Goal: Task Accomplishment & Management: Manage account settings

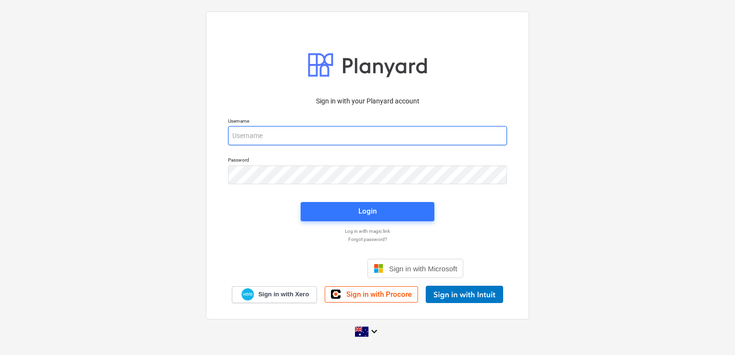
click at [292, 141] on input "email" at bounding box center [367, 135] width 279 height 19
type input "[EMAIL_ADDRESS][DOMAIN_NAME]"
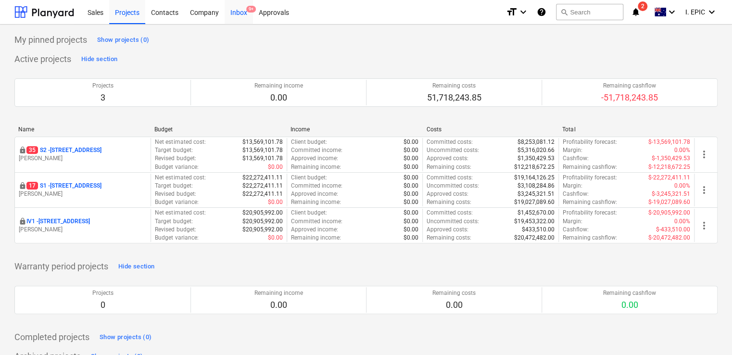
click at [241, 13] on div "Inbox 9+" at bounding box center [239, 12] width 28 height 25
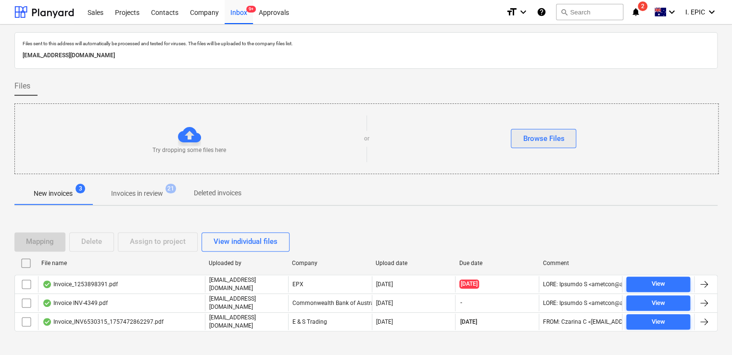
click at [557, 132] on div "Browse Files" at bounding box center [543, 138] width 41 height 13
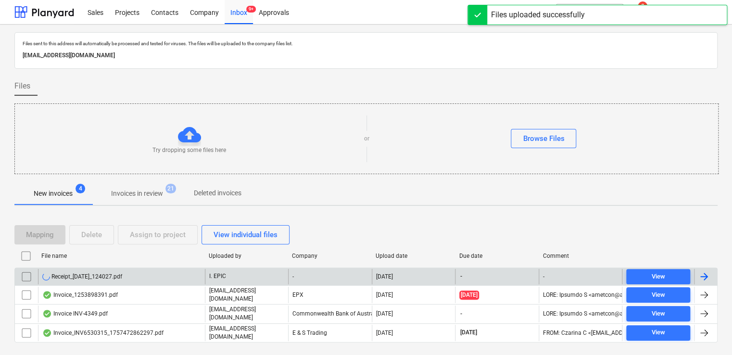
click at [177, 272] on div "Receipt_12Sep2025_124027.pdf" at bounding box center [121, 276] width 167 height 15
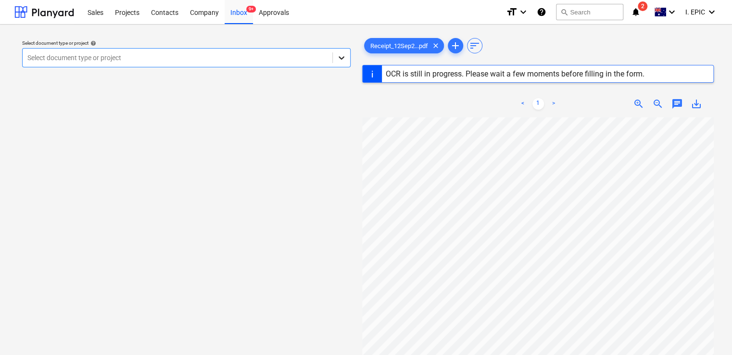
click at [350, 55] on div at bounding box center [341, 57] width 17 height 17
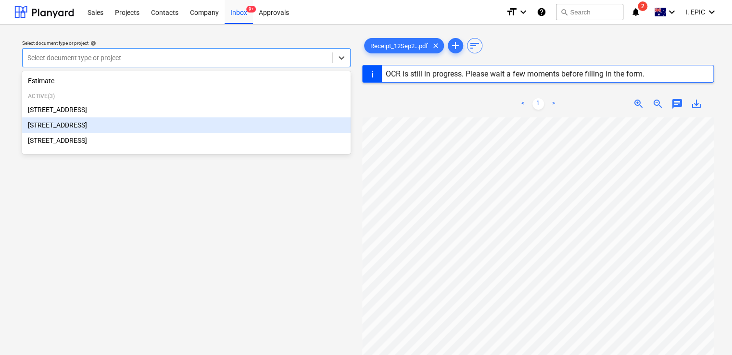
click at [95, 126] on div "[STREET_ADDRESS]" at bounding box center [186, 124] width 329 height 15
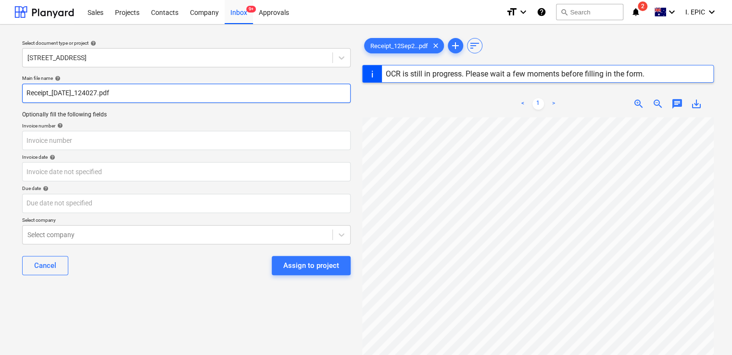
click at [28, 99] on input "Receipt_12Sep2025_124027.pdf" at bounding box center [186, 93] width 329 height 19
click at [28, 94] on input "Receipt_12Sep2025_124027.pdf" at bounding box center [186, 93] width 329 height 19
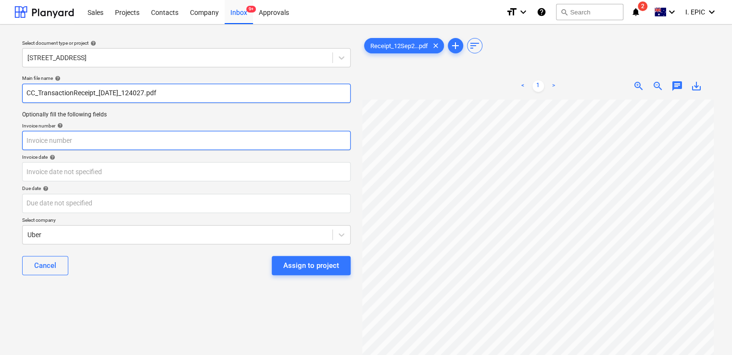
type input "CC_TransactionReceipt_12Sep2025_124027.pdf"
click at [57, 138] on input "text" at bounding box center [186, 140] width 329 height 19
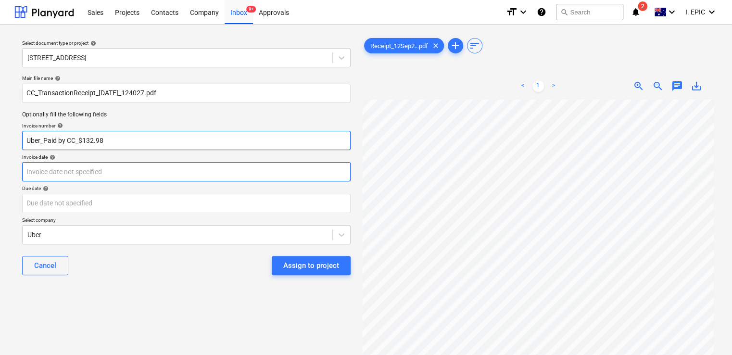
type input "Uber_Paid by CC_$132.98"
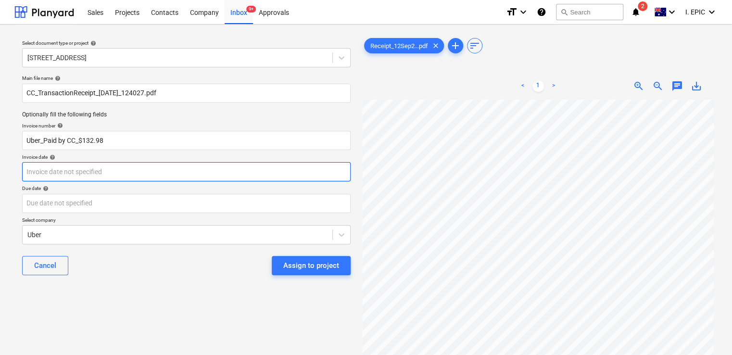
click at [81, 173] on body "Sales Projects Contacts Company Inbox 9+ Approvals format_size keyboard_arrow_d…" at bounding box center [366, 177] width 732 height 355
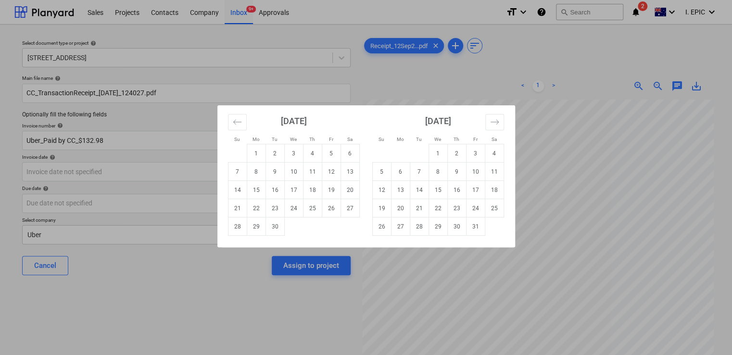
click at [171, 250] on div "Su Mo Tu We Th Fr Sa Su Mo Tu We Th Fr Sa August 2025 1 2 3 4 5 6 7 8 9 10 11 1…" at bounding box center [366, 177] width 732 height 355
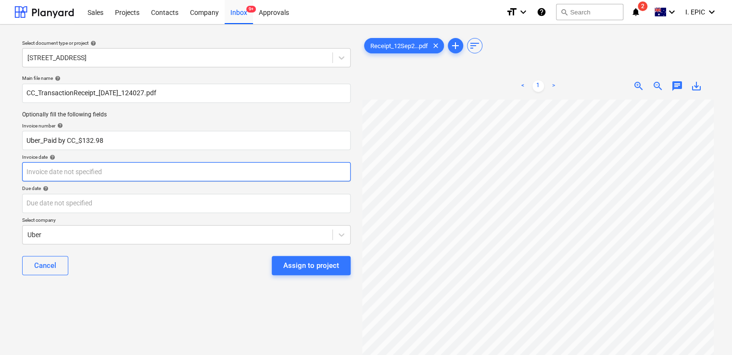
click at [122, 174] on body "Sales Projects Contacts Company Inbox 9+ Approvals format_size keyboard_arrow_d…" at bounding box center [366, 177] width 732 height 355
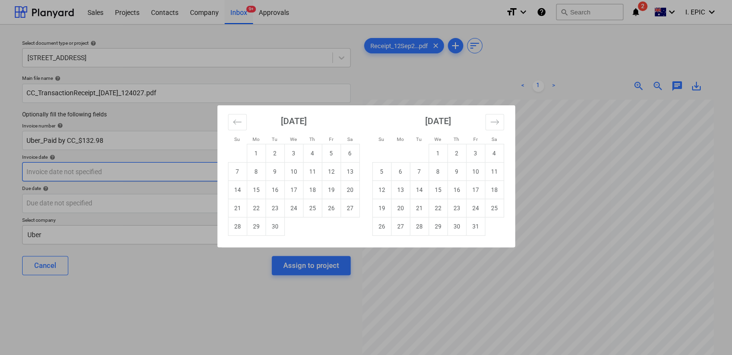
click at [344, 173] on td "13" at bounding box center [350, 172] width 19 height 18
type input "13 Sep 2025"
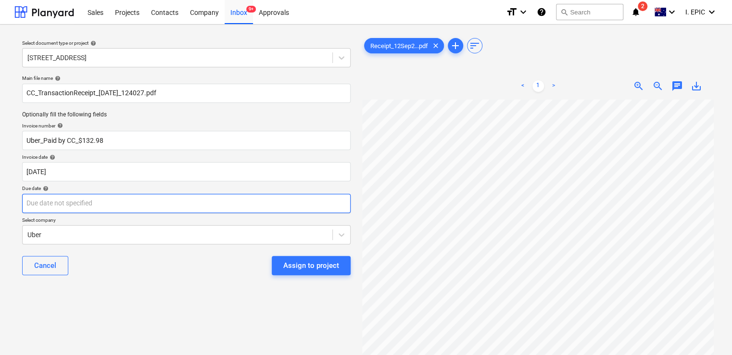
click at [220, 202] on body "Sales Projects Contacts Company Inbox 9+ Approvals format_size keyboard_arrow_d…" at bounding box center [366, 177] width 732 height 355
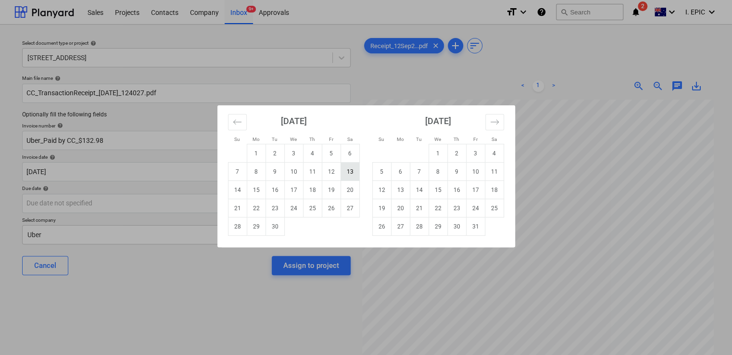
click at [346, 168] on td "13" at bounding box center [350, 172] width 19 height 18
type input "13 Sep 2025"
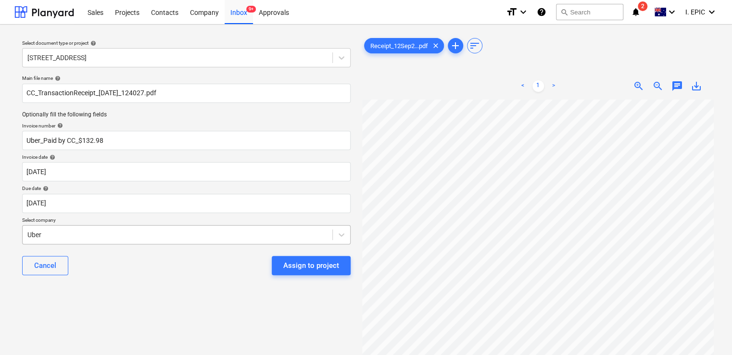
click at [152, 230] on body "Sales Projects Contacts Company Inbox 9+ Approvals format_size keyboard_arrow_d…" at bounding box center [366, 177] width 732 height 355
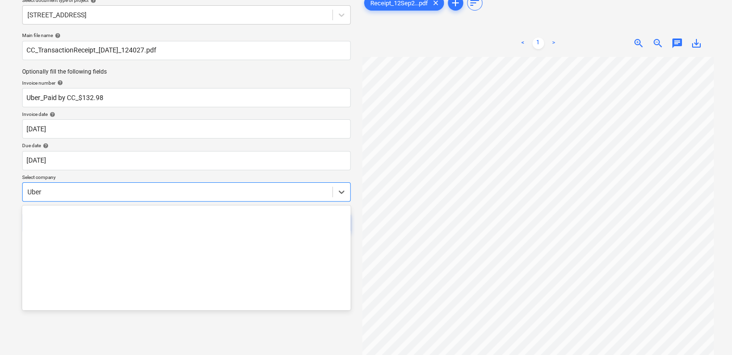
scroll to position [15478, 0]
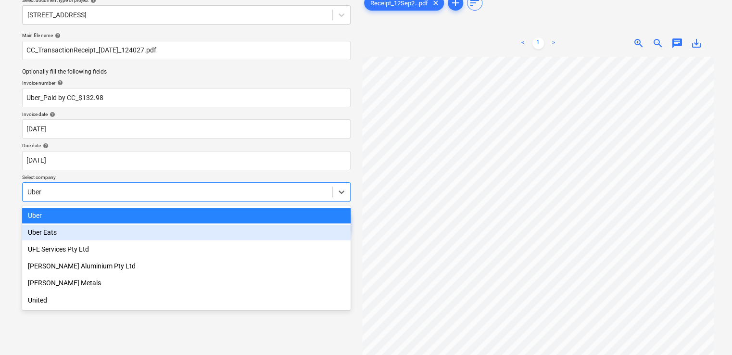
click at [149, 228] on div "Uber Eats" at bounding box center [186, 232] width 329 height 15
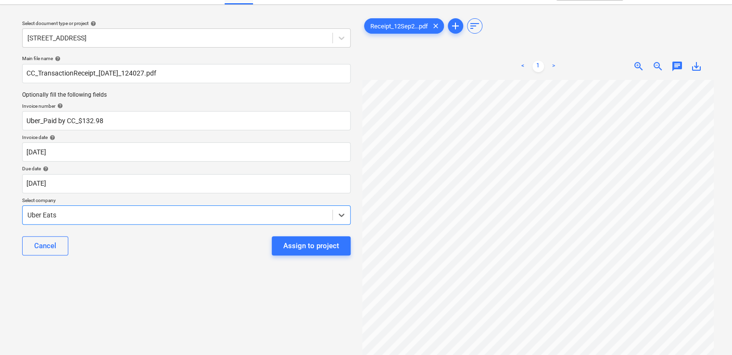
scroll to position [0, 0]
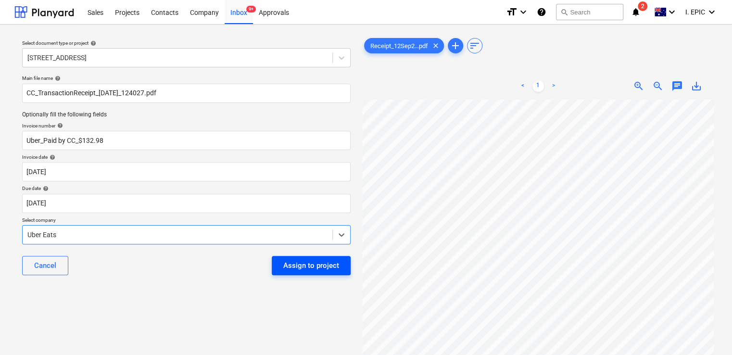
click at [309, 266] on div "Assign to project" at bounding box center [311, 265] width 56 height 13
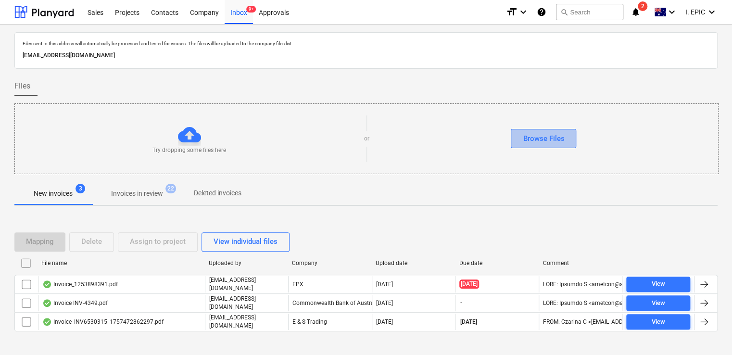
click at [549, 129] on button "Browse Files" at bounding box center [543, 138] width 65 height 19
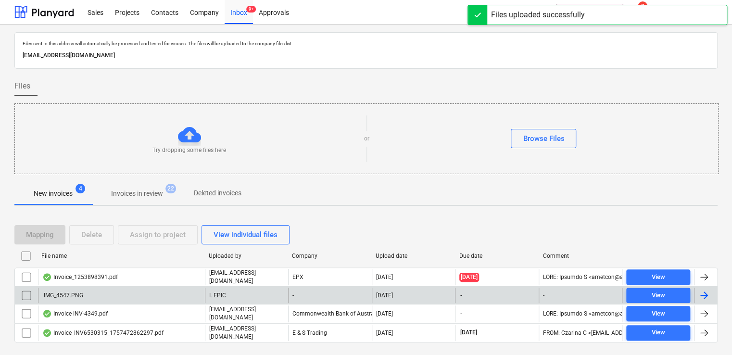
click at [104, 295] on div "IMG_4547.PNG" at bounding box center [121, 295] width 167 height 15
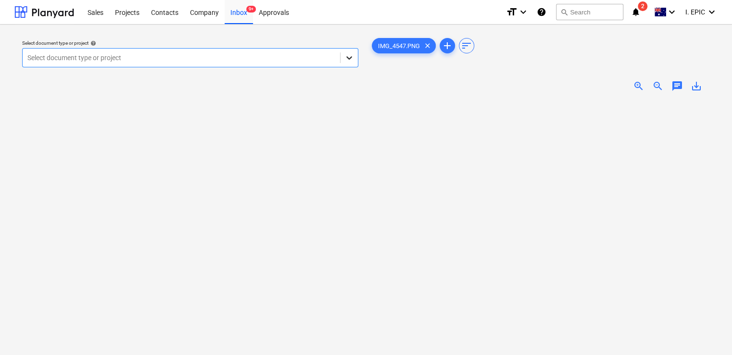
click at [349, 53] on icon at bounding box center [350, 58] width 10 height 10
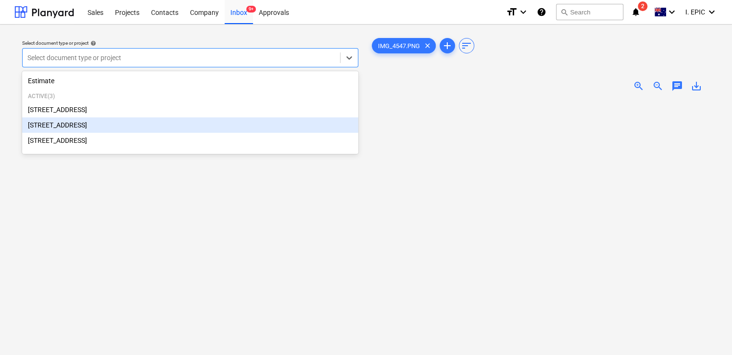
click at [79, 128] on div "[STREET_ADDRESS]" at bounding box center [190, 124] width 336 height 15
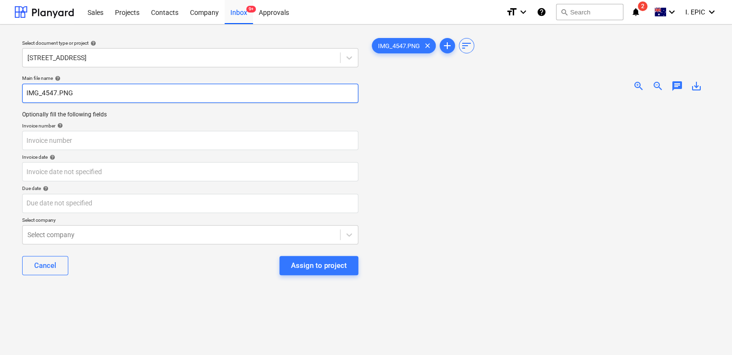
click at [25, 91] on input "IMG_4547.PNG" at bounding box center [190, 93] width 336 height 19
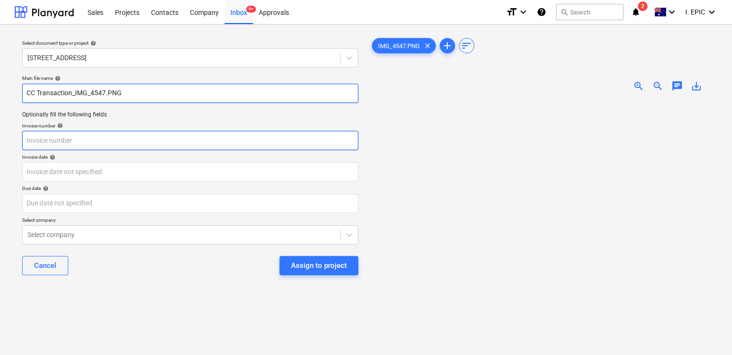
type input "CC Transaction_IMG_4547.PNG"
click at [57, 143] on input "text" at bounding box center [190, 140] width 336 height 19
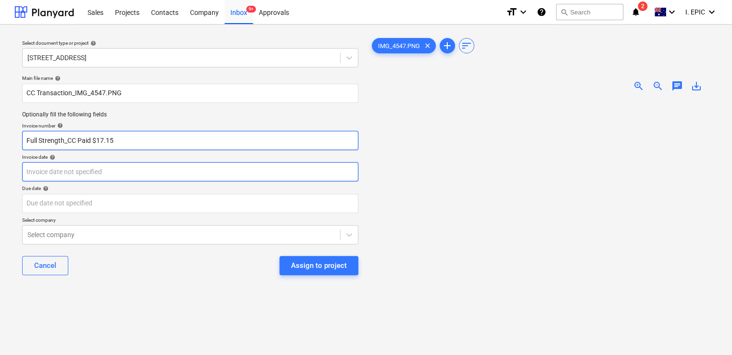
type input "Full Strength_CC Paid $17.15"
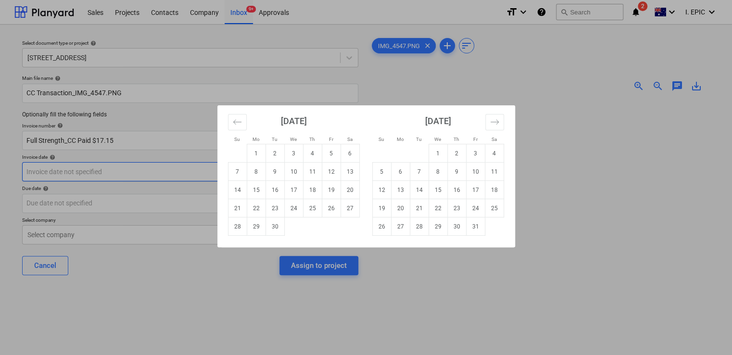
click at [83, 168] on body "Sales Projects Contacts Company Inbox 9+ Approvals format_size keyboard_arrow_d…" at bounding box center [366, 177] width 732 height 355
click at [275, 192] on td "16" at bounding box center [275, 190] width 19 height 18
type input "16 Sep 2025"
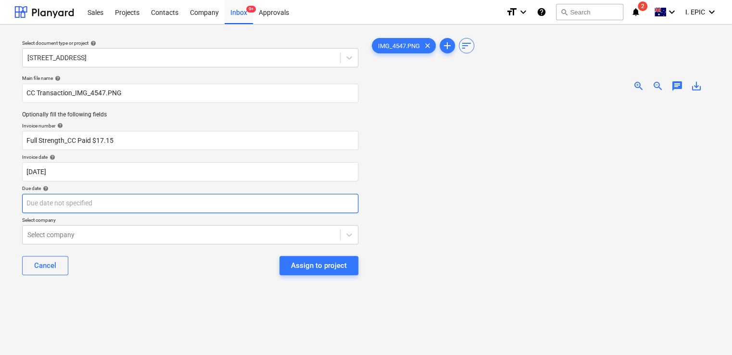
click at [169, 203] on body "Sales Projects Contacts Company Inbox 9+ Approvals format_size keyboard_arrow_d…" at bounding box center [366, 177] width 732 height 355
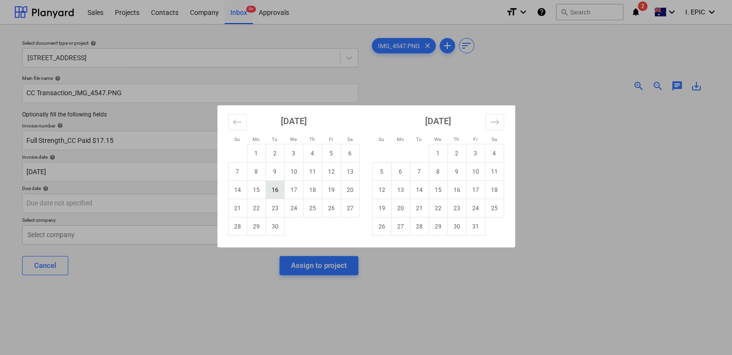
click at [271, 195] on td "16" at bounding box center [275, 190] width 19 height 18
type input "16 Sep 2025"
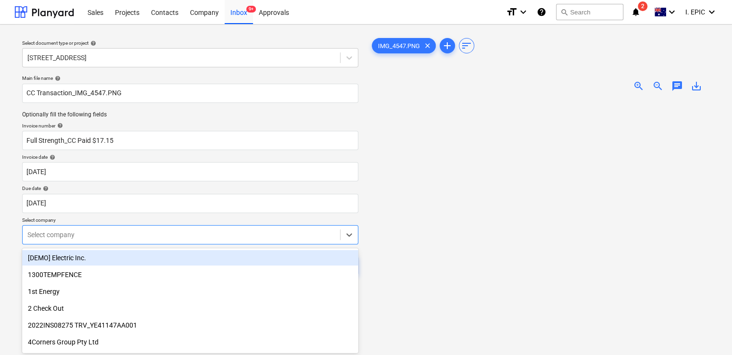
click at [123, 231] on body "Sales Projects Contacts Company Inbox 9+ Approvals format_size keyboard_arrow_d…" at bounding box center [366, 177] width 732 height 355
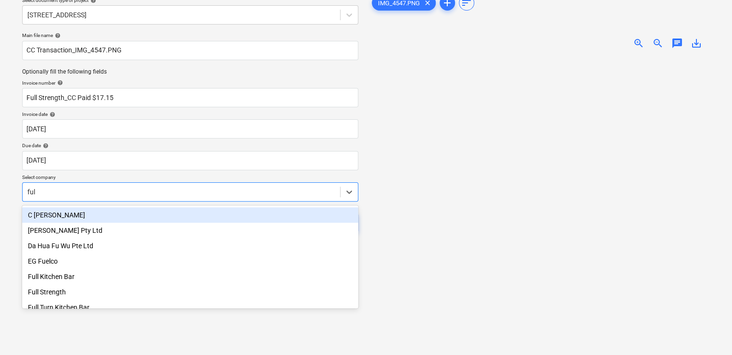
type input "full"
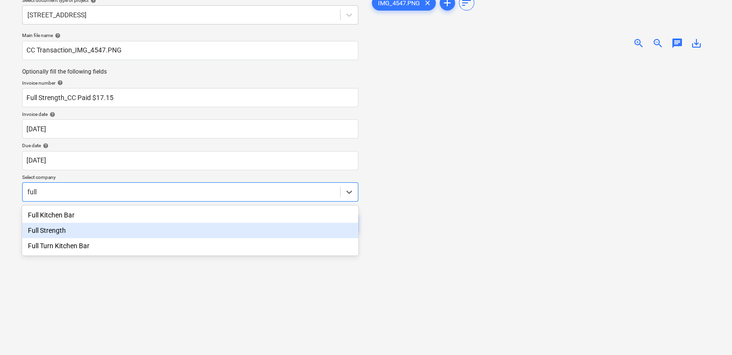
click at [89, 235] on div "Full Strength" at bounding box center [190, 230] width 336 height 15
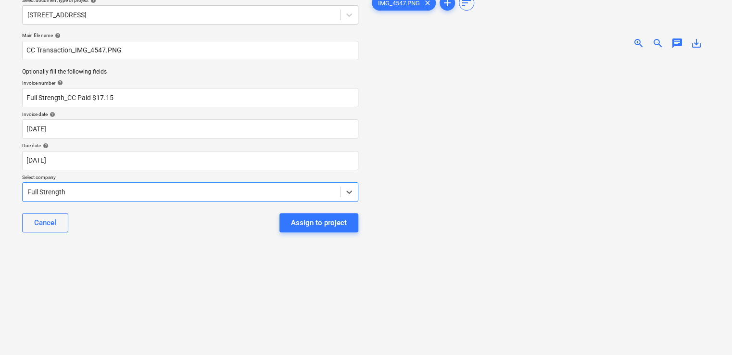
scroll to position [0, 0]
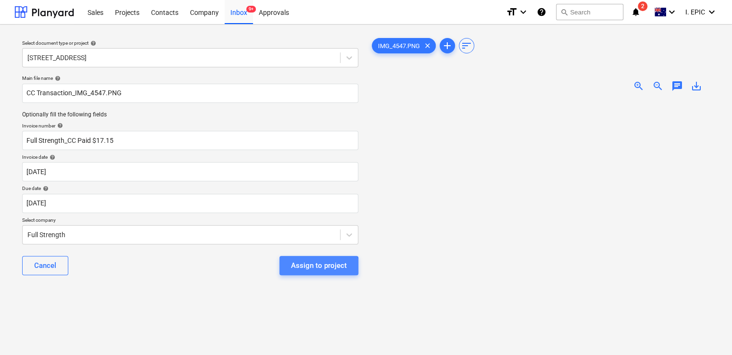
click at [300, 267] on div "Assign to project" at bounding box center [319, 265] width 56 height 13
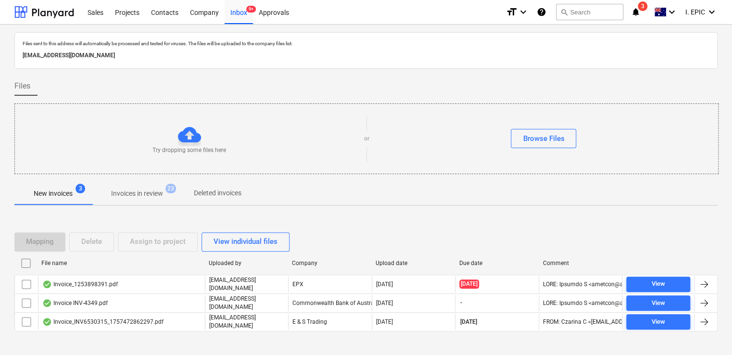
scroll to position [17, 0]
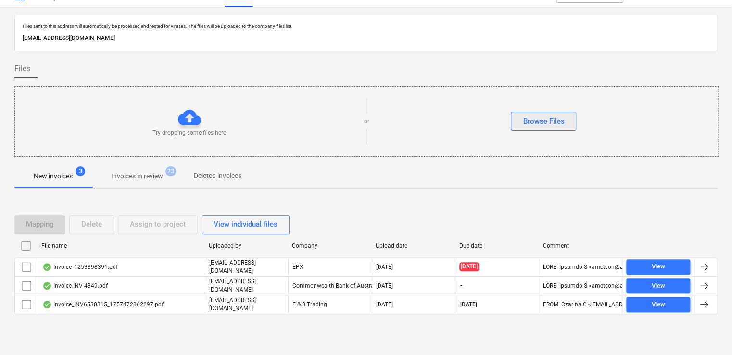
click at [525, 120] on div "Browse Files" at bounding box center [543, 121] width 41 height 13
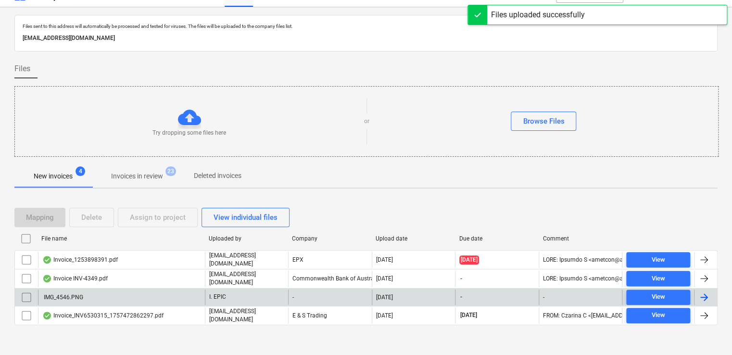
click at [100, 293] on div "IMG_4546.PNG" at bounding box center [121, 297] width 167 height 15
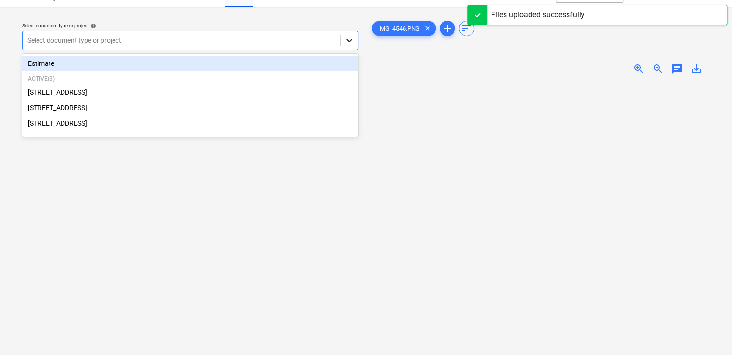
click at [354, 39] on icon at bounding box center [350, 41] width 10 height 10
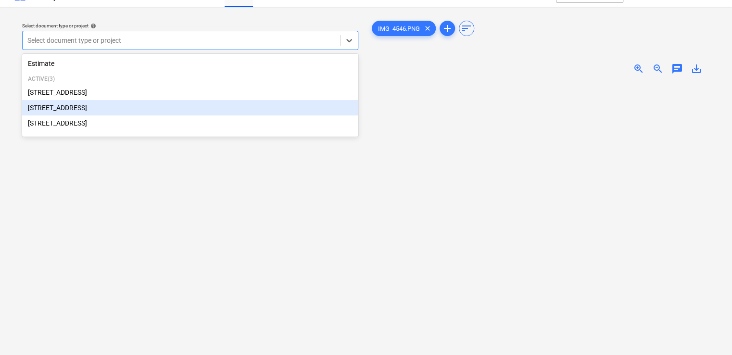
click at [162, 105] on div "[STREET_ADDRESS]" at bounding box center [190, 107] width 336 height 15
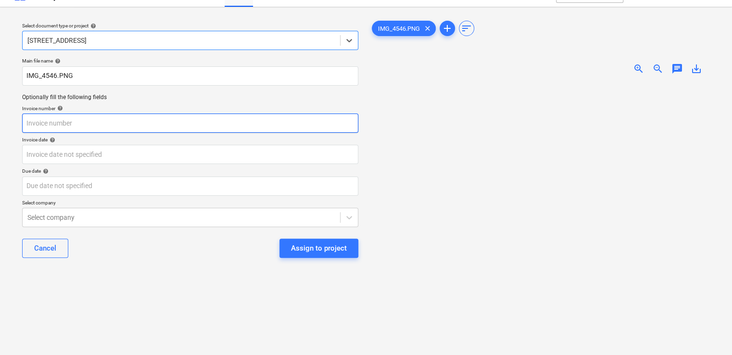
click at [96, 125] on input "text" at bounding box center [190, 123] width 336 height 19
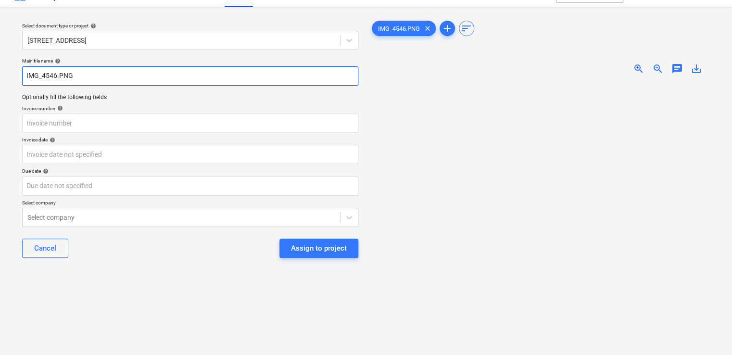
click at [25, 79] on input "IMG_4546.PNG" at bounding box center [190, 75] width 336 height 19
type input "CC Transaction_IMG_4546.PNG"
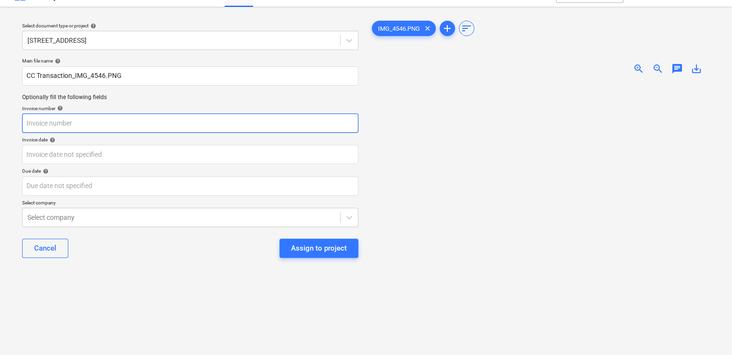
click at [53, 123] on input "text" at bounding box center [190, 123] width 336 height 19
type input "Full Strength_CC Paid $10.15"
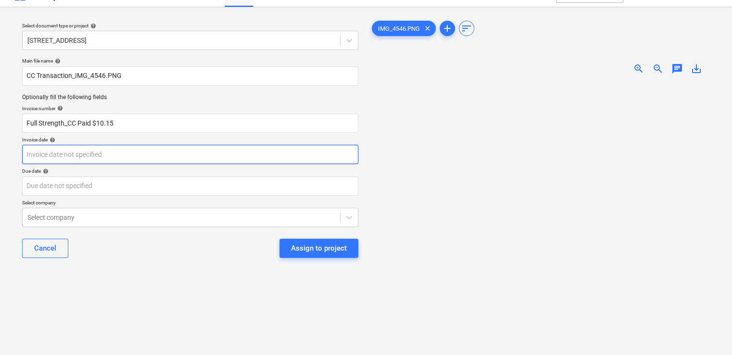
click at [161, 159] on body "Sales Projects Contacts Company Inbox 9+ Approvals format_size keyboard_arrow_d…" at bounding box center [366, 160] width 732 height 355
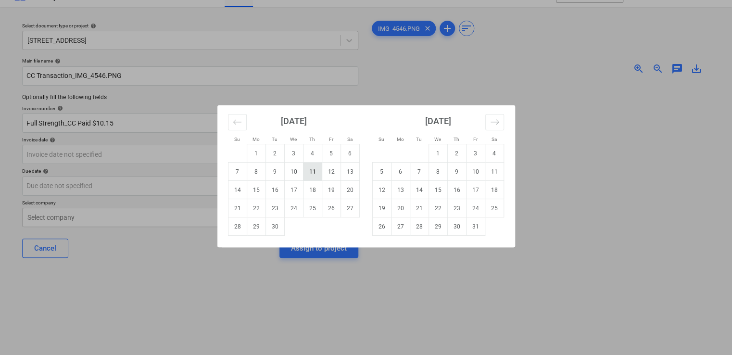
click at [303, 179] on td "11" at bounding box center [312, 172] width 19 height 18
type input "11 Sep 2025"
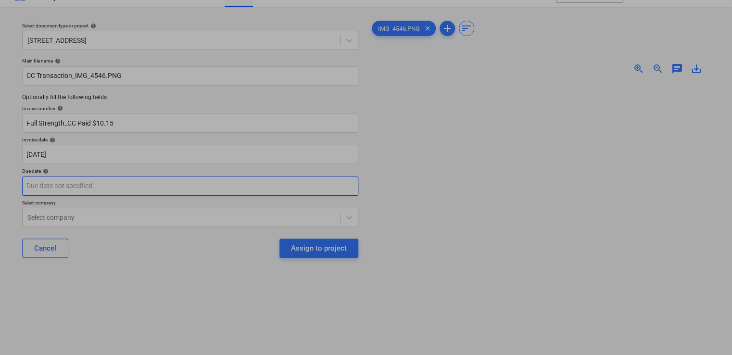
click at [201, 179] on body "Sales Projects Contacts Company Inbox 9+ Approvals format_size keyboard_arrow_d…" at bounding box center [366, 160] width 732 height 355
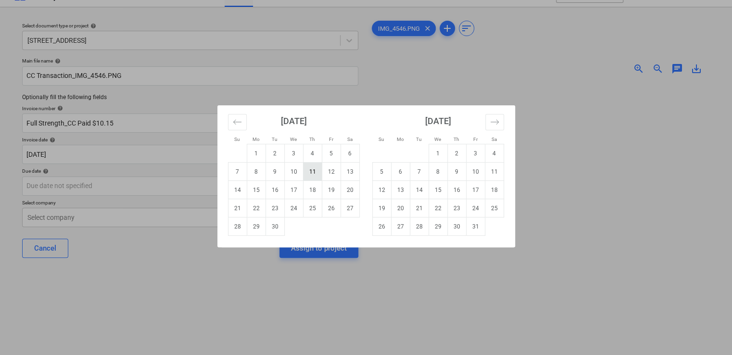
click at [306, 174] on td "11" at bounding box center [312, 172] width 19 height 18
type input "11 Sep 2025"
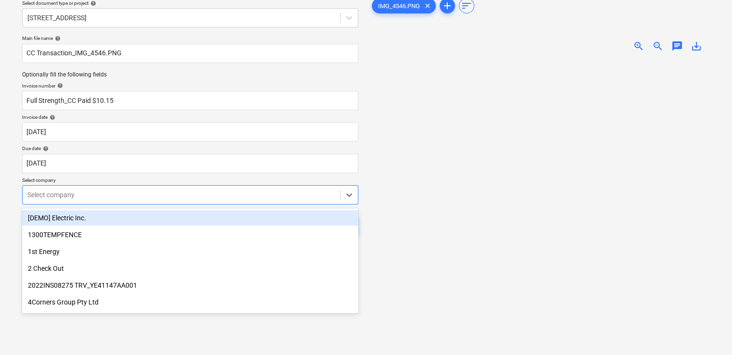
click at [192, 213] on body "Sales Projects Contacts Company Inbox 9+ Approvals format_size keyboard_arrow_d…" at bounding box center [366, 137] width 732 height 355
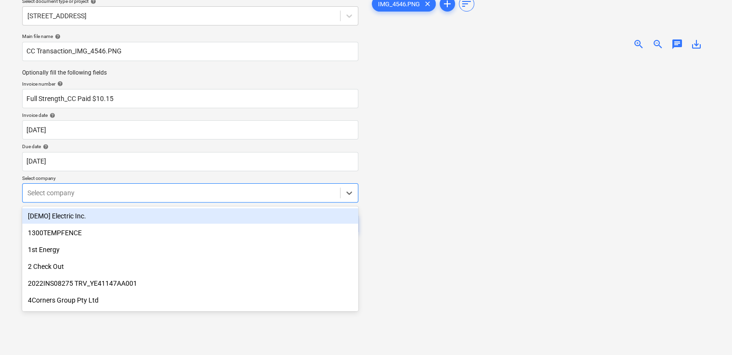
scroll to position [43, 0]
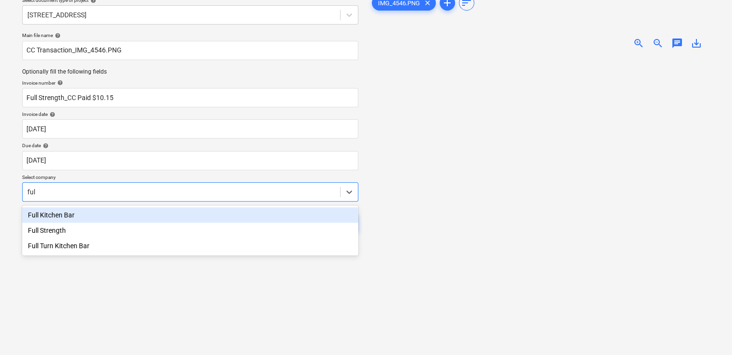
type input "full"
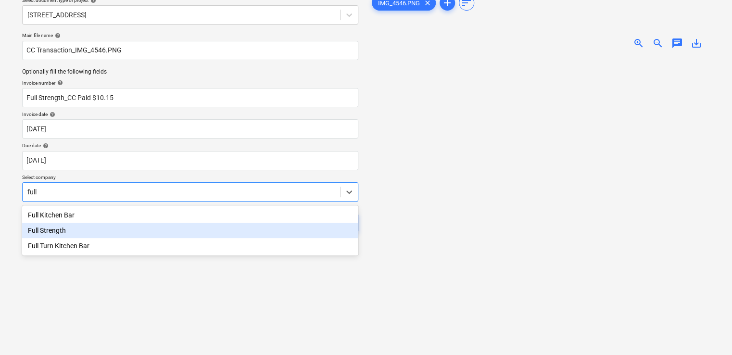
click at [147, 223] on div "Full Strength" at bounding box center [190, 230] width 336 height 15
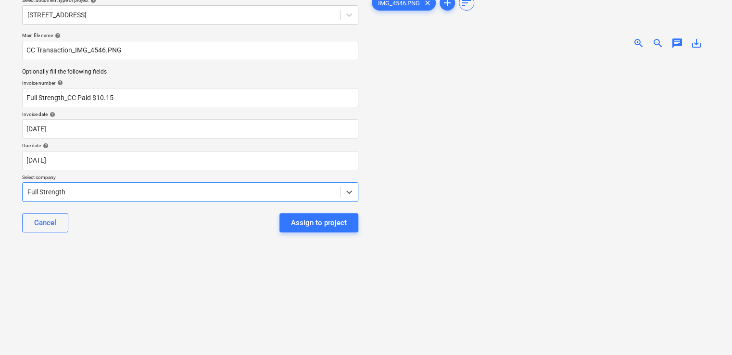
scroll to position [0, 0]
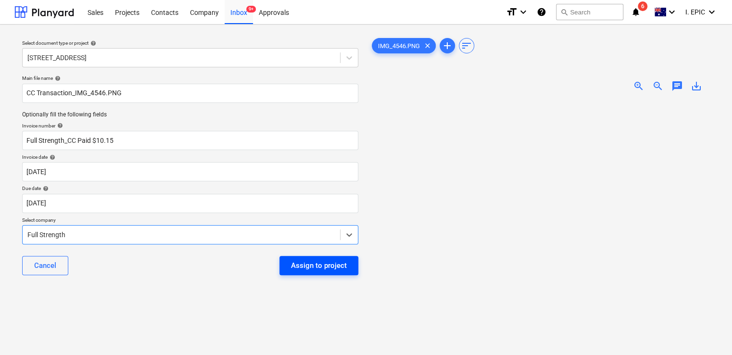
click at [325, 269] on div "Assign to project" at bounding box center [319, 265] width 56 height 13
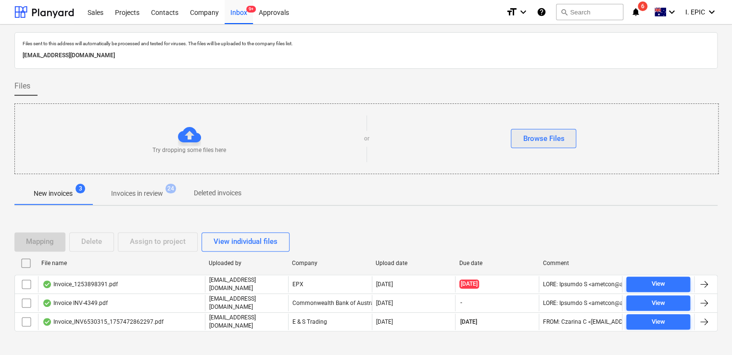
click at [536, 141] on div "Browse Files" at bounding box center [543, 138] width 41 height 13
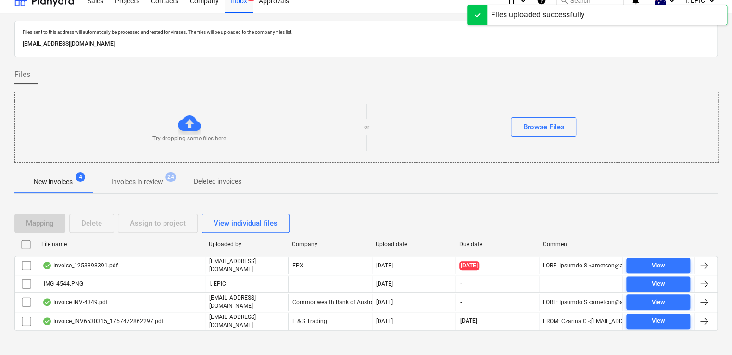
scroll to position [17, 0]
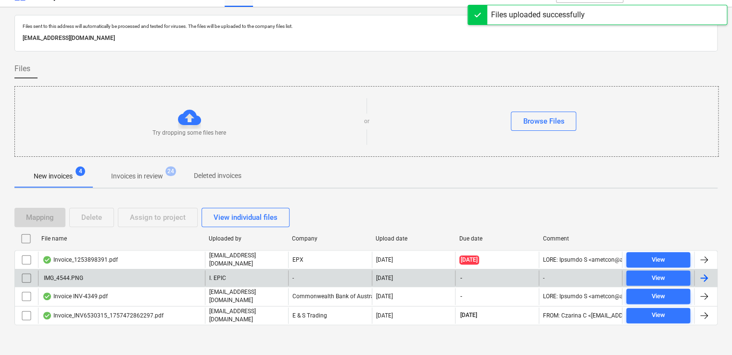
click at [118, 276] on div "IMG_4544.PNG" at bounding box center [121, 277] width 167 height 15
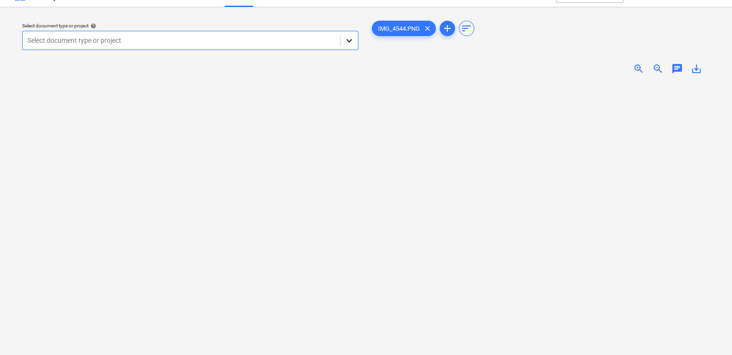
click at [348, 38] on icon at bounding box center [350, 41] width 10 height 10
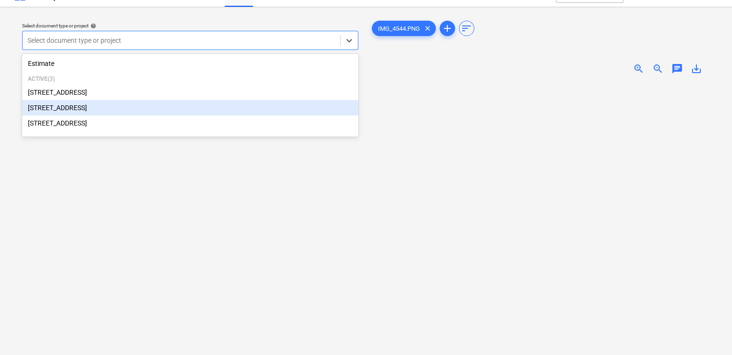
click at [115, 109] on div "[STREET_ADDRESS]" at bounding box center [190, 107] width 336 height 15
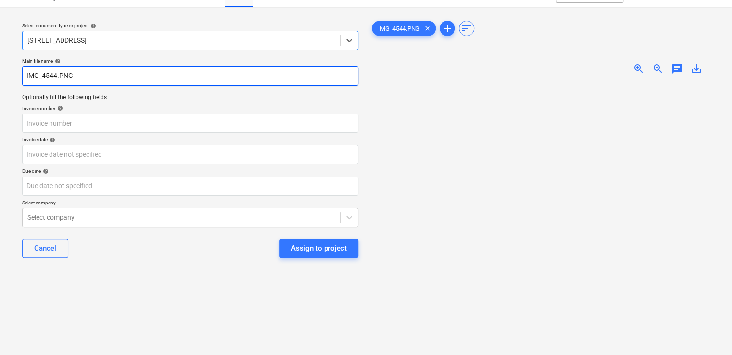
click at [26, 74] on input "IMG_4544.PNG" at bounding box center [190, 75] width 336 height 19
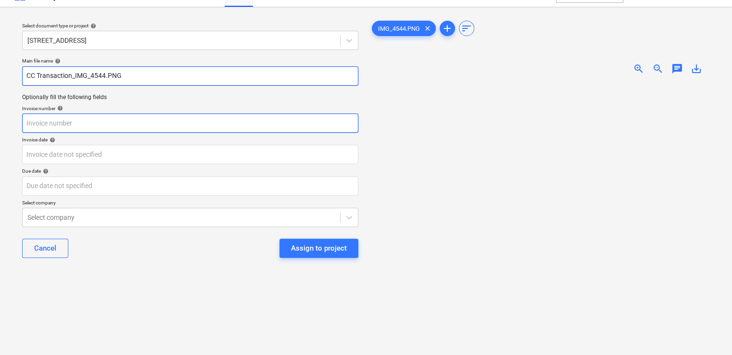
type input "CC Transaction_IMG_4544.PNG"
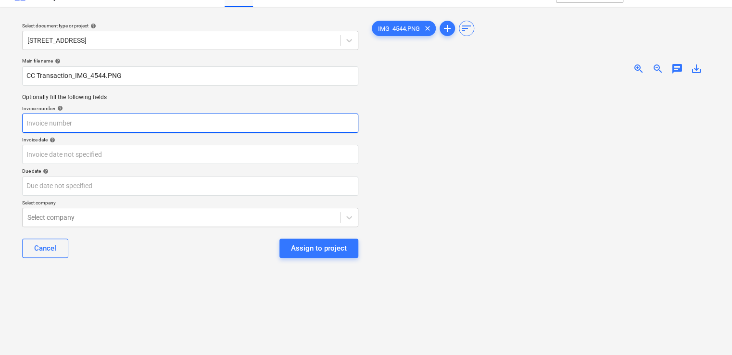
click at [57, 118] on input "text" at bounding box center [190, 123] width 336 height 19
click at [40, 123] on input "Full strength" at bounding box center [190, 123] width 336 height 19
click at [77, 123] on input "Full Strength" at bounding box center [190, 123] width 336 height 19
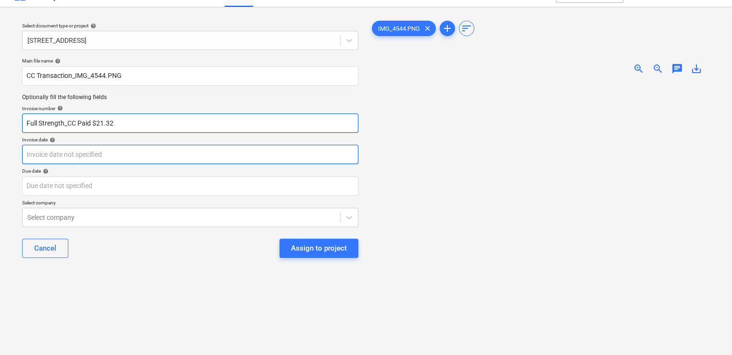
type input "Full Strength_CC Paid $21.32"
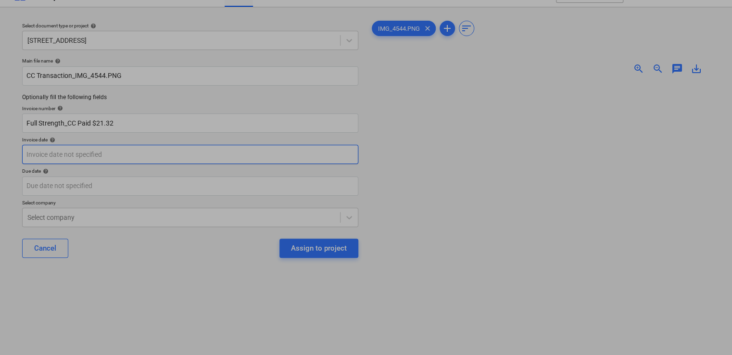
click at [92, 148] on body "Sales Projects Contacts Company Inbox 9+ Approvals format_size keyboard_arrow_d…" at bounding box center [366, 160] width 732 height 355
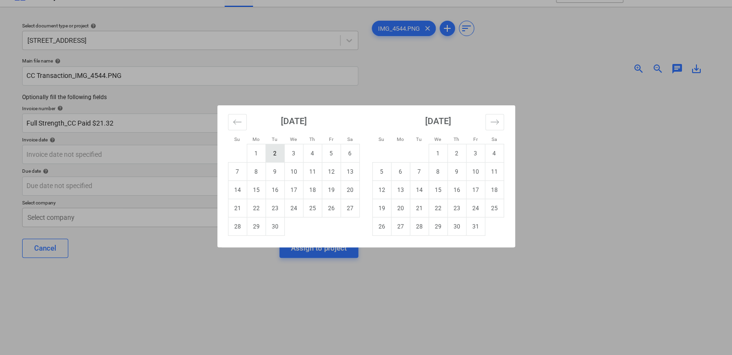
click at [269, 157] on td "2" at bounding box center [275, 153] width 19 height 18
type input "02 Sep 2025"
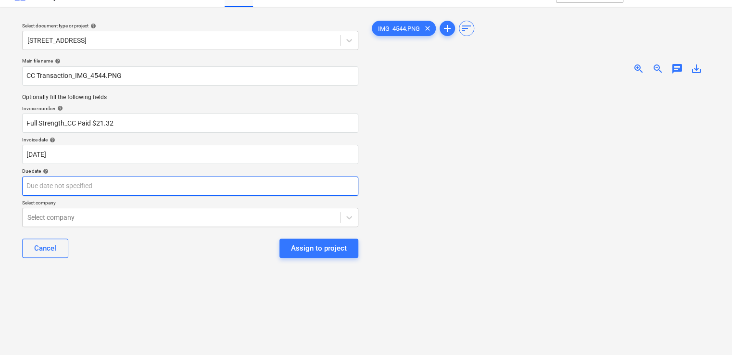
click at [152, 188] on body "Sales Projects Contacts Company Inbox 9+ Approvals format_size keyboard_arrow_d…" at bounding box center [366, 160] width 732 height 355
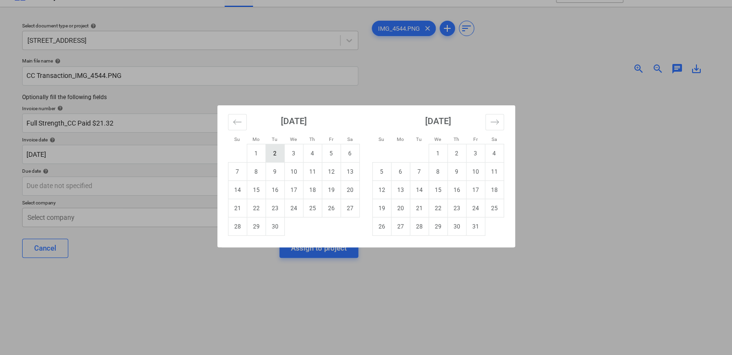
click at [274, 152] on td "2" at bounding box center [275, 153] width 19 height 18
type input "02 Sep 2025"
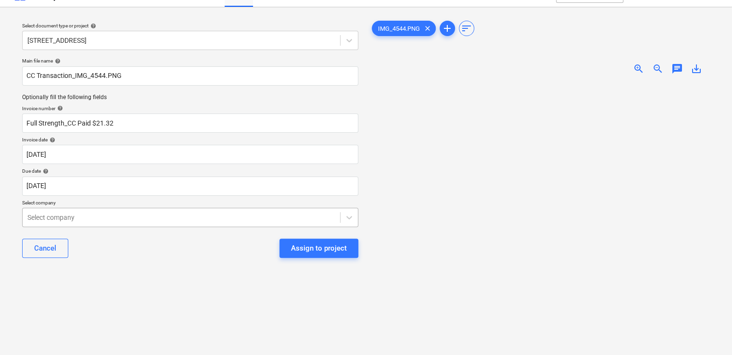
click at [151, 225] on body "Sales Projects Contacts Company Inbox 9+ Approvals format_size keyboard_arrow_d…" at bounding box center [366, 160] width 732 height 355
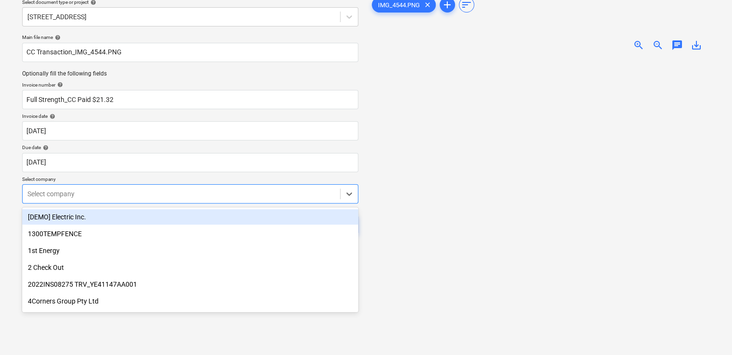
scroll to position [43, 0]
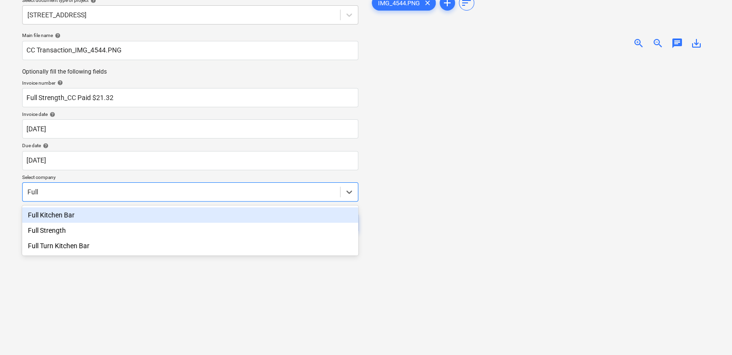
type input "Full"
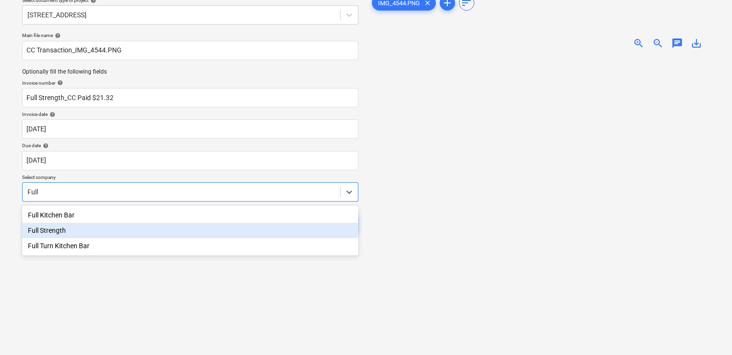
click at [76, 229] on div "Full Strength" at bounding box center [190, 230] width 336 height 15
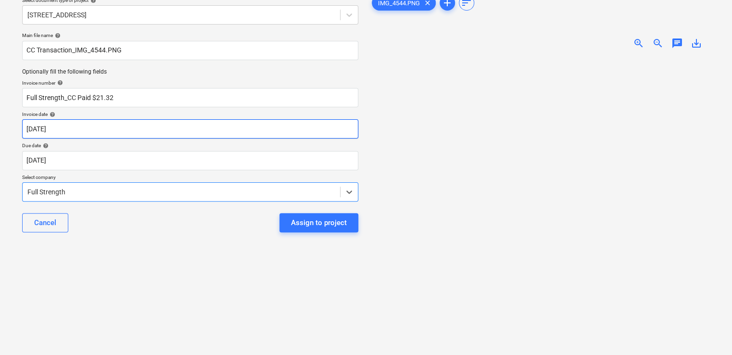
scroll to position [0, 0]
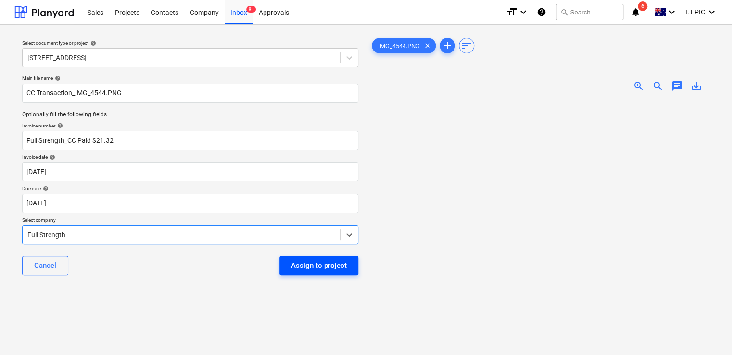
click at [327, 270] on div "Assign to project" at bounding box center [319, 265] width 56 height 13
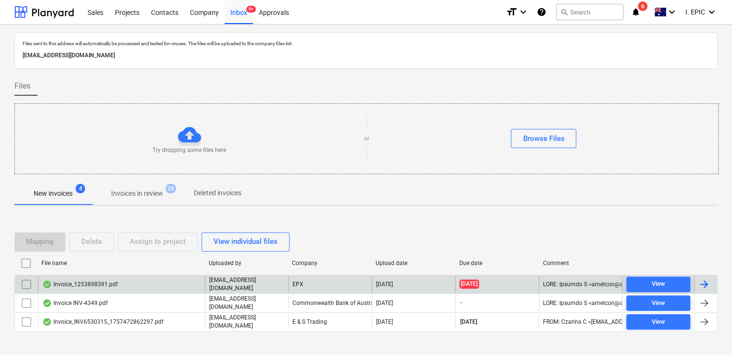
click at [174, 282] on div "Invoice_1253898391.pdf" at bounding box center [121, 284] width 167 height 16
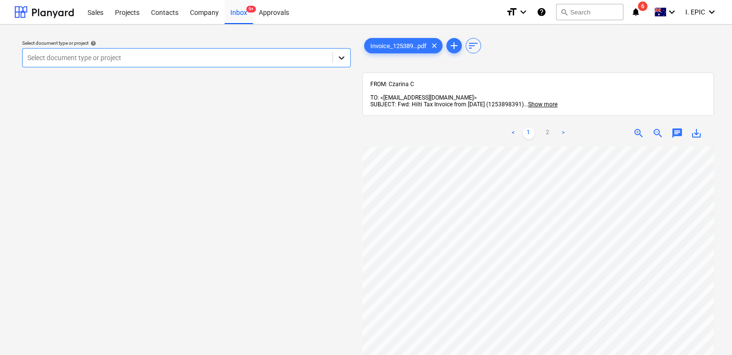
click at [344, 64] on div at bounding box center [341, 57] width 17 height 17
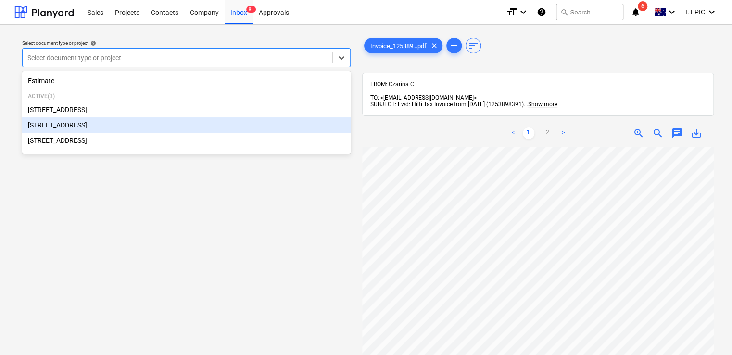
click at [207, 127] on div "[STREET_ADDRESS]" at bounding box center [186, 124] width 329 height 15
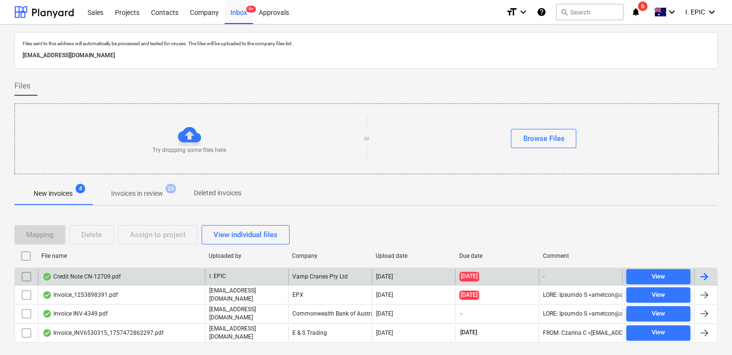
click at [128, 280] on div "Credit Note CN-12709.pdf" at bounding box center [121, 276] width 167 height 15
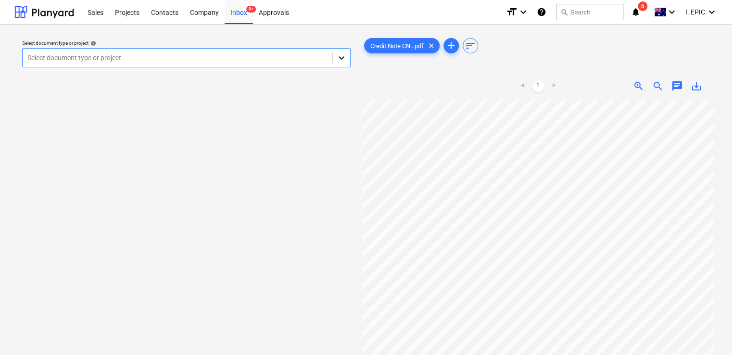
click at [344, 57] on icon at bounding box center [342, 57] width 6 height 3
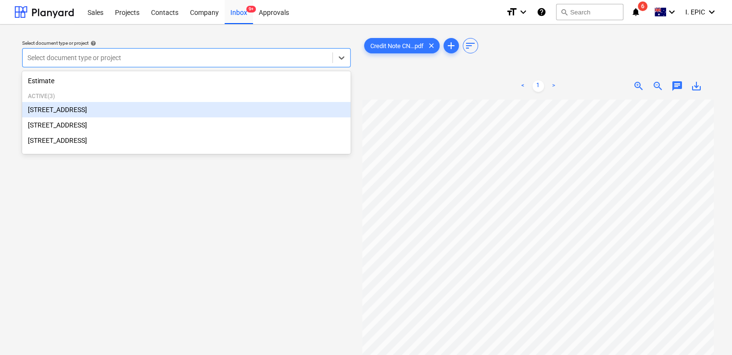
click at [188, 113] on div "[STREET_ADDRESS]" at bounding box center [186, 109] width 329 height 15
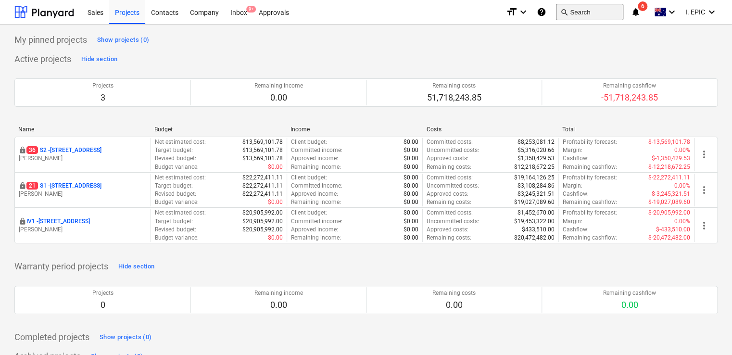
click at [593, 9] on button "search Search" at bounding box center [589, 12] width 67 height 16
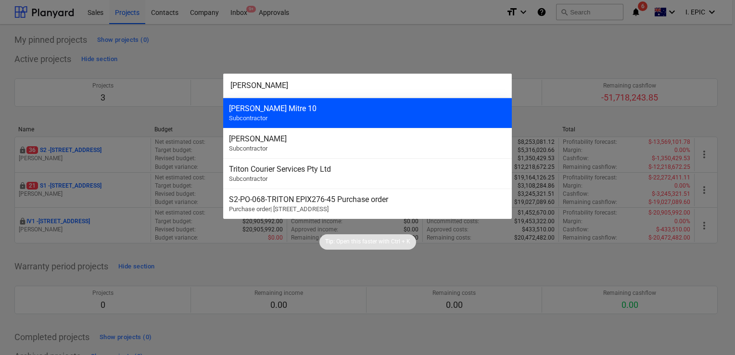
type input "Tait"
click at [352, 107] on div "Tait Mitre 10" at bounding box center [367, 108] width 277 height 9
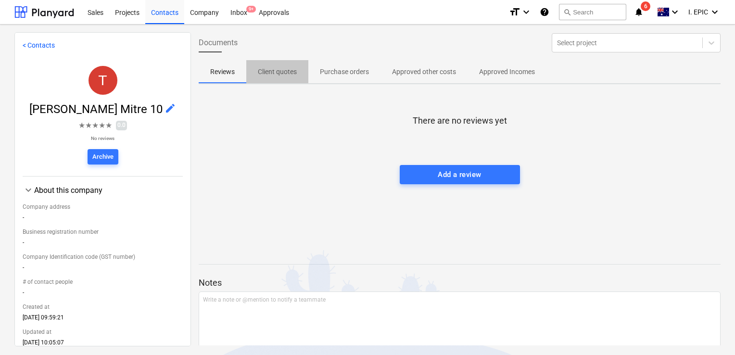
click at [269, 72] on p "Client quotes" at bounding box center [277, 72] width 39 height 10
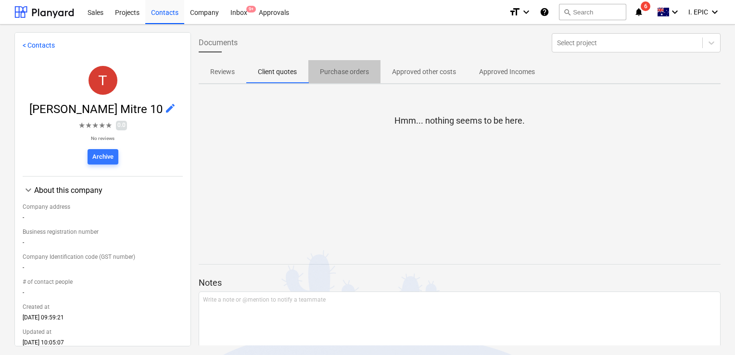
click at [358, 68] on p "Purchase orders" at bounding box center [344, 72] width 49 height 10
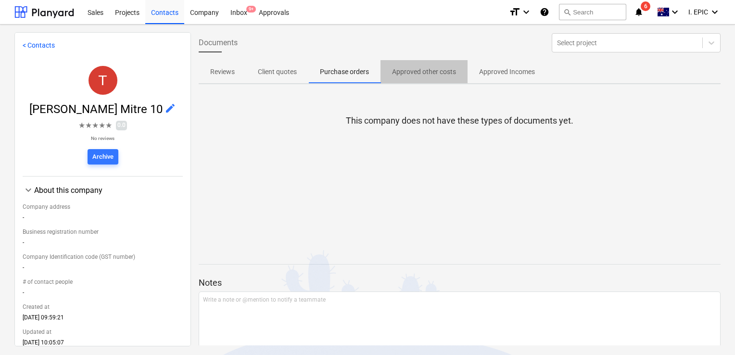
click at [412, 71] on p "Approved other costs" at bounding box center [424, 72] width 64 height 10
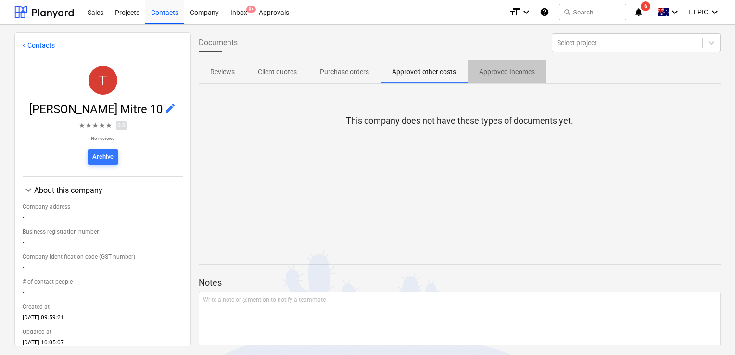
click at [505, 71] on p "Approved Incomes" at bounding box center [507, 72] width 56 height 10
click at [235, 14] on div "Inbox 9+" at bounding box center [239, 12] width 28 height 25
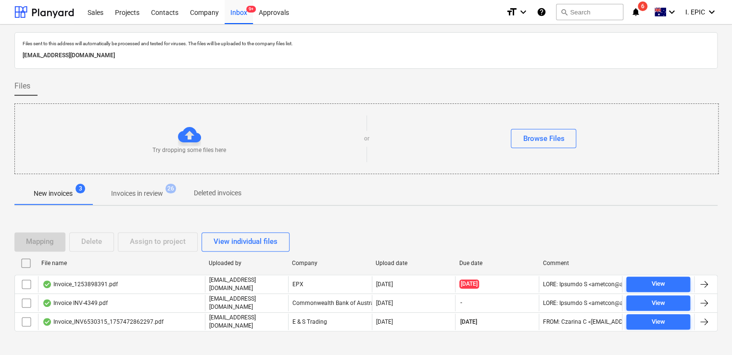
click at [481, 132] on div "Browse Files" at bounding box center [544, 138] width 349 height 19
click at [535, 132] on div "Browse Files" at bounding box center [543, 138] width 41 height 13
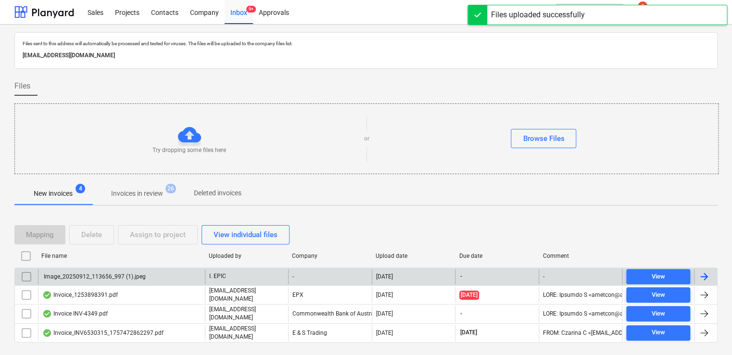
click at [148, 278] on div "Image_20250912_113656_997 (1).jpeg" at bounding box center [121, 276] width 167 height 15
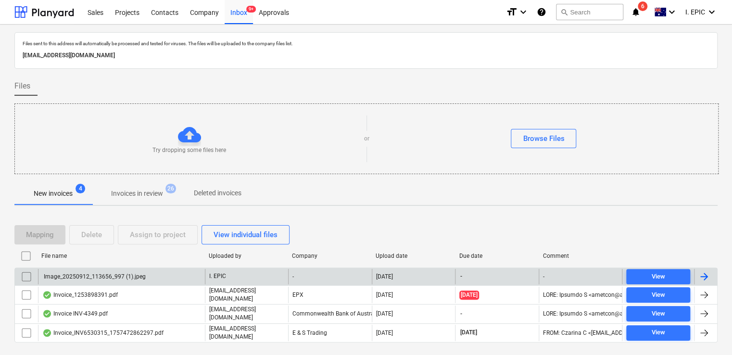
scroll to position [17, 0]
click at [61, 279] on div "Image_20250912_113656_997 (1).jpeg" at bounding box center [93, 276] width 103 height 7
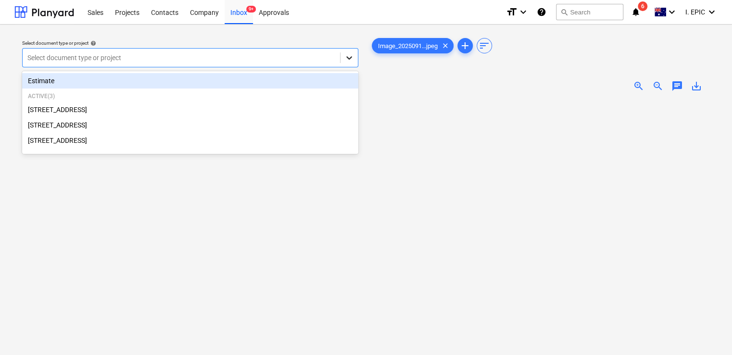
click at [350, 54] on icon at bounding box center [350, 58] width 10 height 10
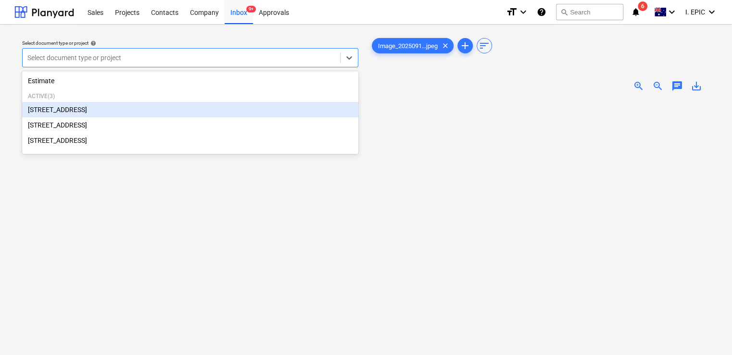
click at [119, 113] on div "[STREET_ADDRESS]" at bounding box center [190, 109] width 336 height 15
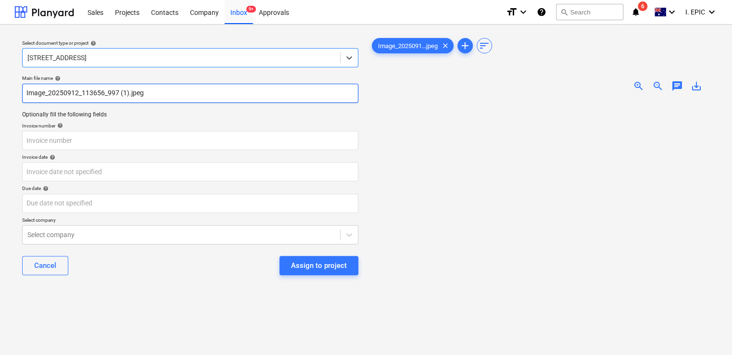
click at [26, 92] on input "Image_20250912_113656_997 (1).jpeg" at bounding box center [190, 93] width 336 height 19
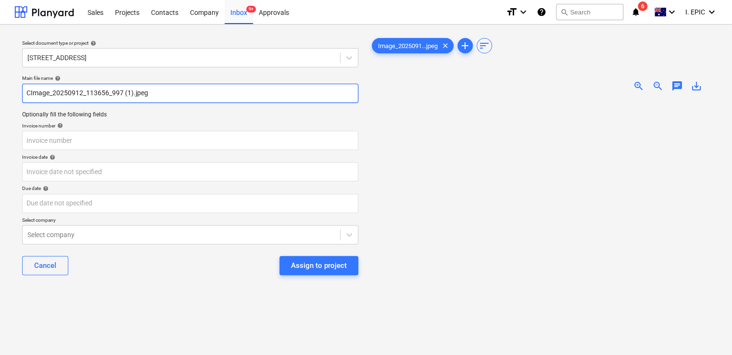
type input "Image_20250912_113656_997 (1).jpeg"
click at [244, 13] on div "Inbox 9+" at bounding box center [239, 12] width 28 height 25
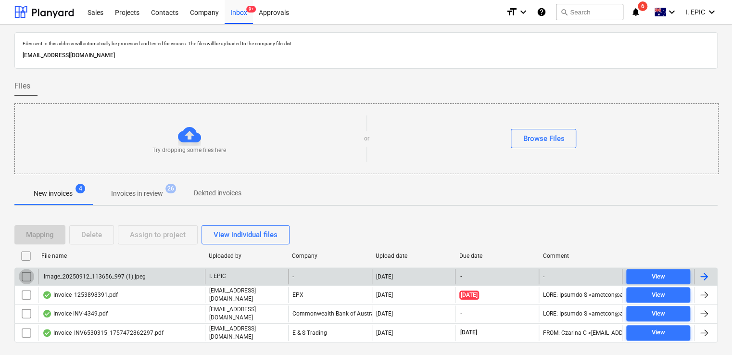
click at [25, 273] on input "checkbox" at bounding box center [26, 276] width 15 height 15
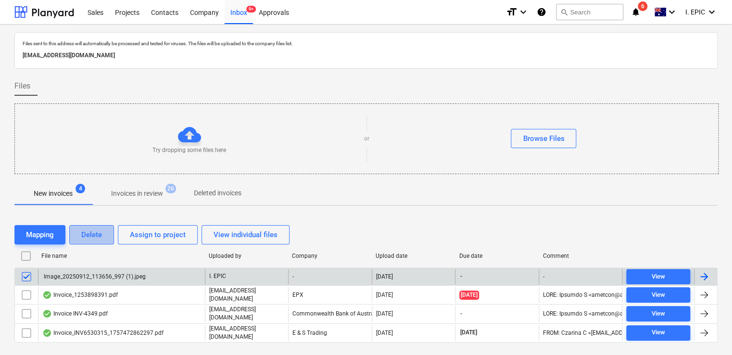
click at [89, 239] on div "Delete" at bounding box center [91, 235] width 21 height 13
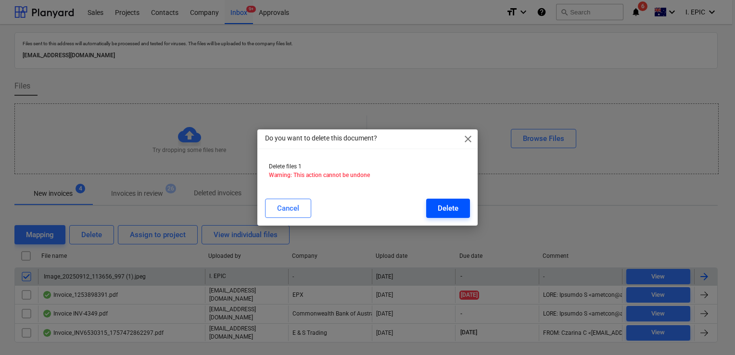
click at [445, 205] on div "Delete" at bounding box center [448, 208] width 21 height 13
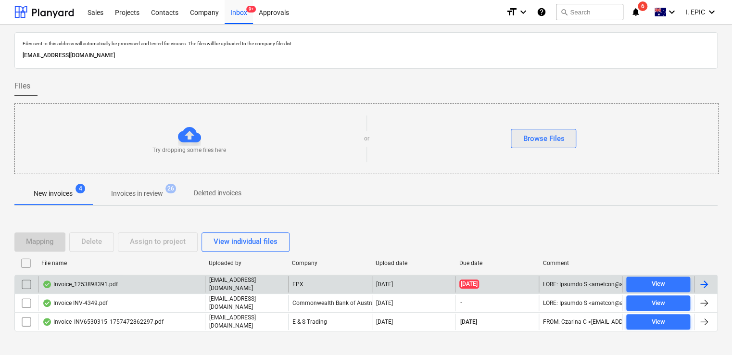
click at [569, 139] on button "Browse Files" at bounding box center [543, 138] width 65 height 19
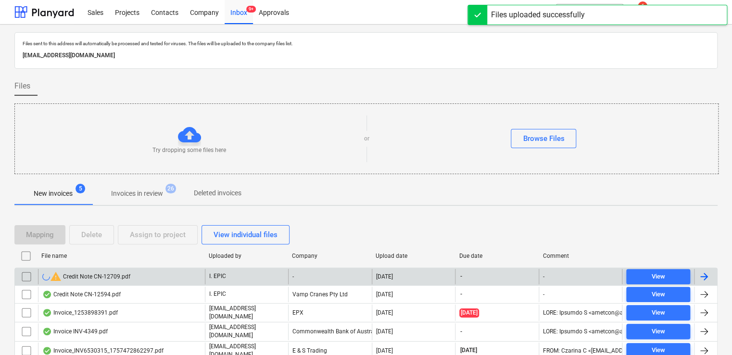
click at [156, 276] on div "warning Credit Note CN-12709.pdf" at bounding box center [121, 276] width 167 height 15
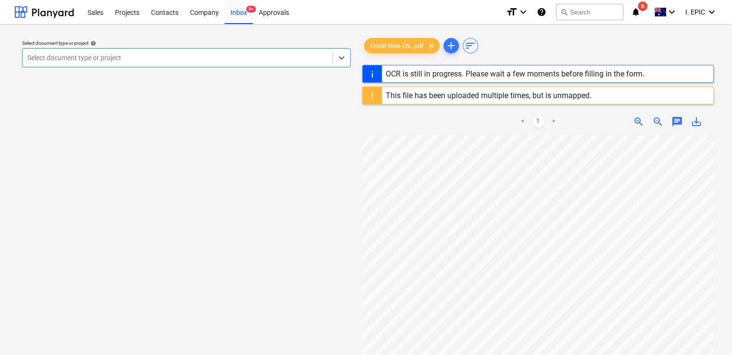
scroll to position [48, 0]
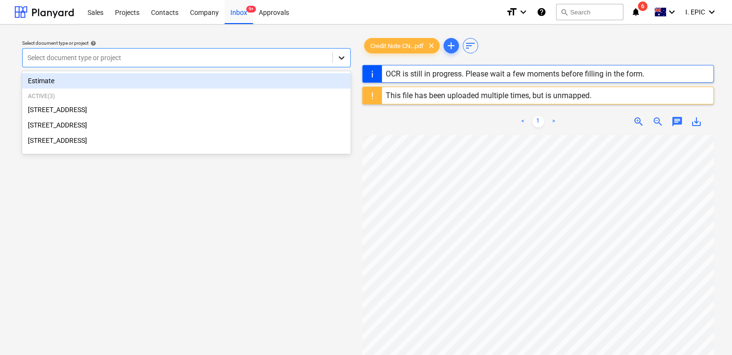
click at [334, 59] on div at bounding box center [341, 57] width 17 height 17
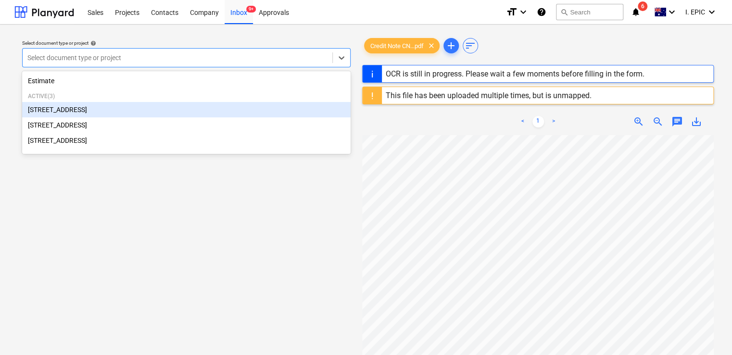
click at [104, 116] on div "[STREET_ADDRESS]" at bounding box center [186, 109] width 329 height 15
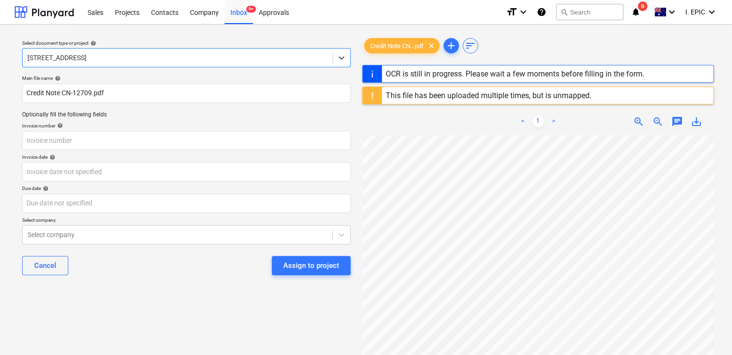
scroll to position [96, 0]
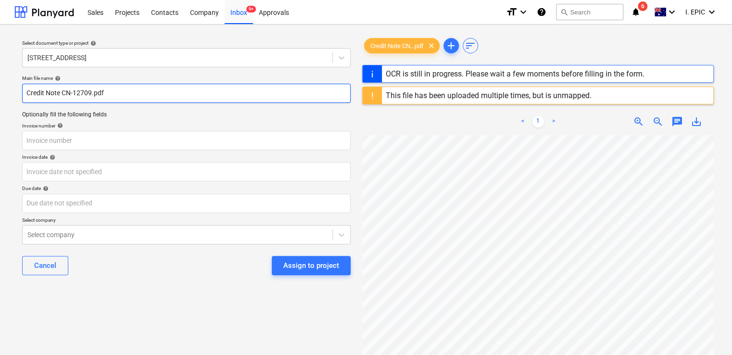
click at [59, 93] on input "Credit Note CN-12709.pdf" at bounding box center [186, 93] width 329 height 19
type input "CN-12709"
type input "[DATE]"
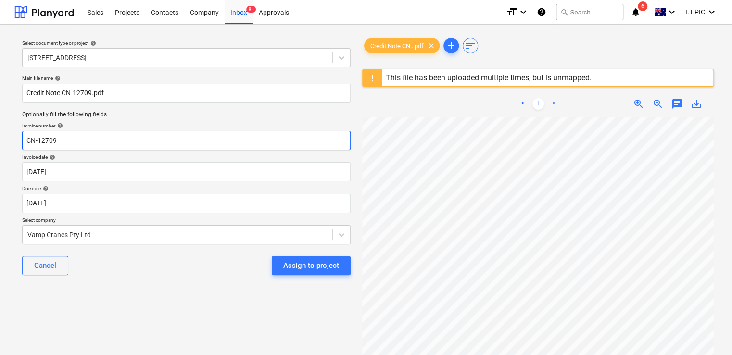
click at [71, 141] on input "CN-12709" at bounding box center [186, 140] width 329 height 19
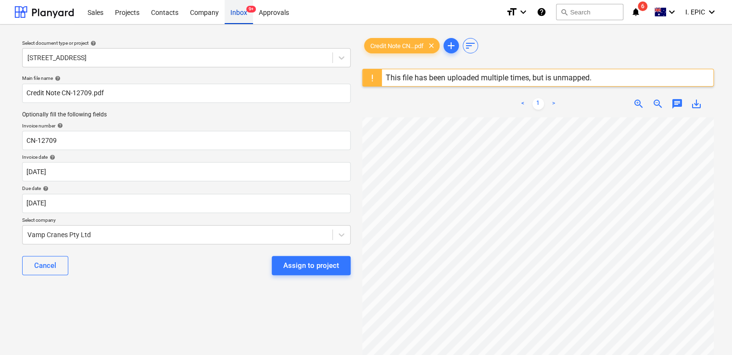
click at [251, 13] on span "9+" at bounding box center [251, 9] width 10 height 7
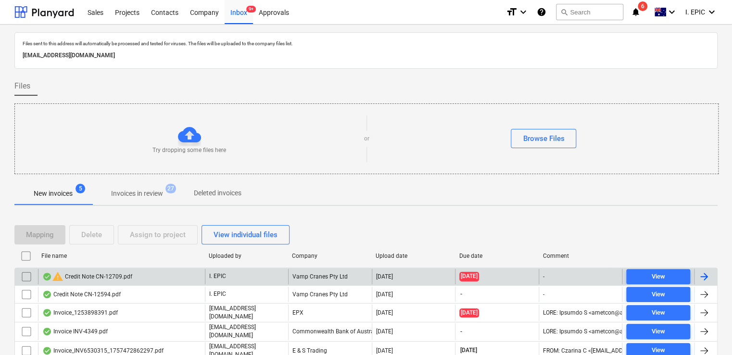
click at [27, 279] on input "checkbox" at bounding box center [26, 276] width 15 height 15
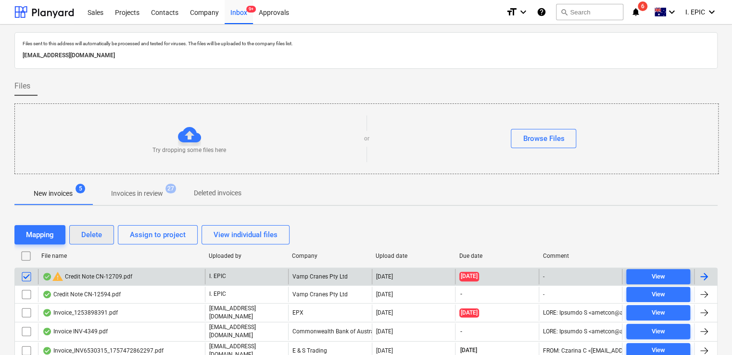
click at [99, 234] on div "Delete" at bounding box center [91, 235] width 21 height 13
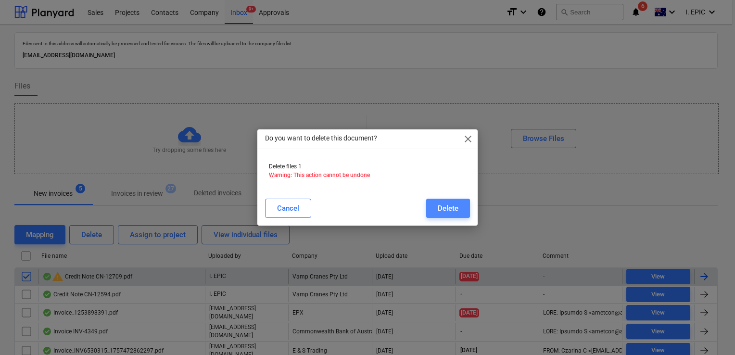
click at [437, 209] on button "Delete" at bounding box center [448, 208] width 44 height 19
